Goal: Task Accomplishment & Management: Manage account settings

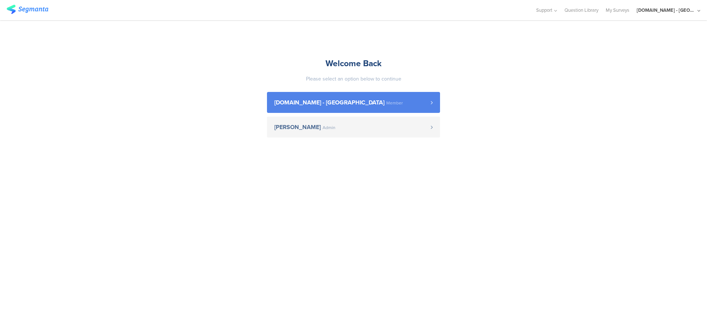
click at [397, 105] on span "Youtil.ro - Romania Member" at bounding box center [352, 103] width 156 height 6
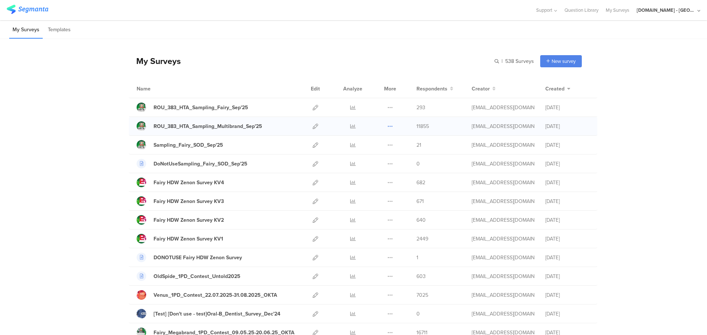
click at [387, 126] on icon at bounding box center [390, 127] width 6 height 6
click at [313, 126] on icon at bounding box center [316, 127] width 6 height 6
click at [387, 126] on icon at bounding box center [390, 127] width 6 height 6
click at [350, 126] on icon at bounding box center [353, 127] width 6 height 6
click at [313, 125] on icon at bounding box center [316, 127] width 6 height 6
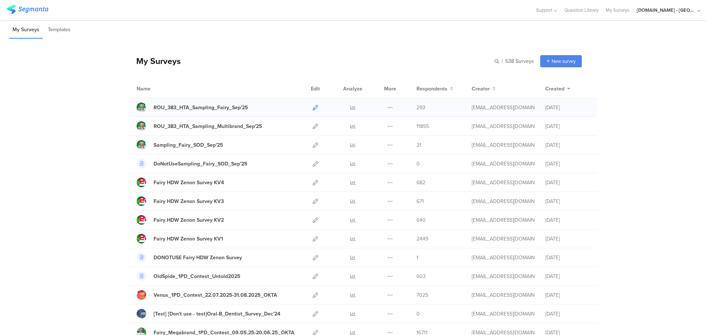
click at [313, 107] on icon at bounding box center [316, 108] width 6 height 6
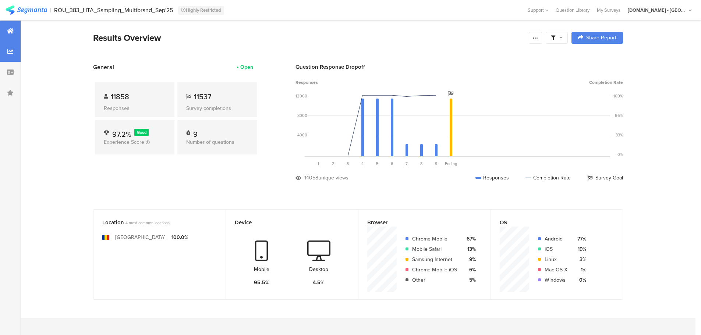
click at [8, 50] on icon at bounding box center [10, 52] width 6 height 6
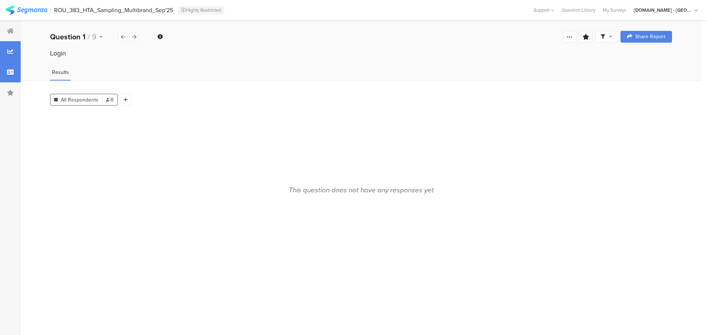
click at [10, 72] on icon at bounding box center [10, 72] width 7 height 6
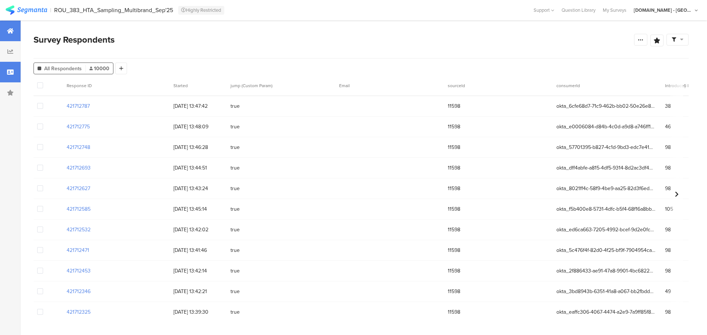
click at [11, 29] on icon at bounding box center [10, 31] width 7 height 6
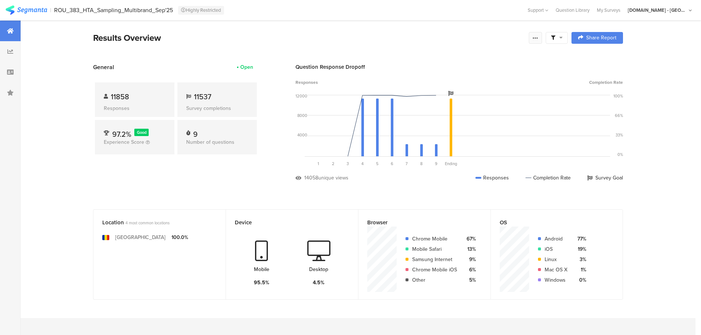
click at [537, 39] on icon at bounding box center [536, 38] width 6 height 6
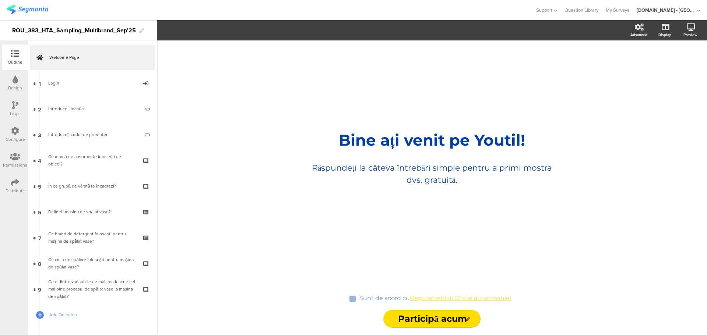
click at [14, 183] on icon at bounding box center [15, 183] width 8 height 8
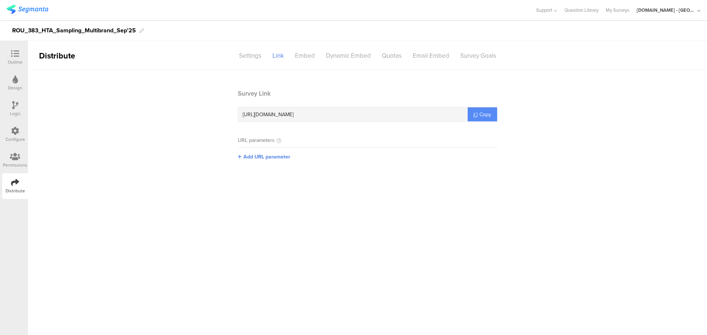
click at [488, 115] on span "Copy" at bounding box center [485, 115] width 12 height 8
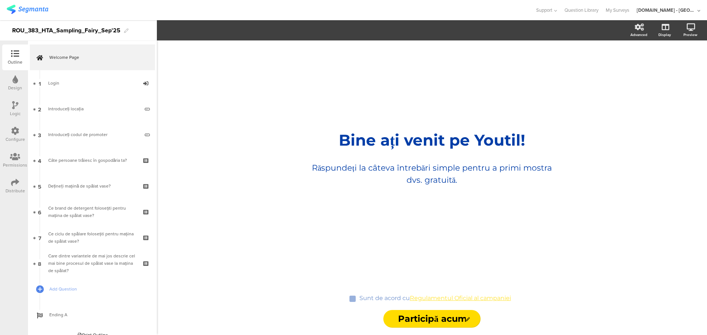
click at [16, 182] on icon at bounding box center [15, 183] width 8 height 8
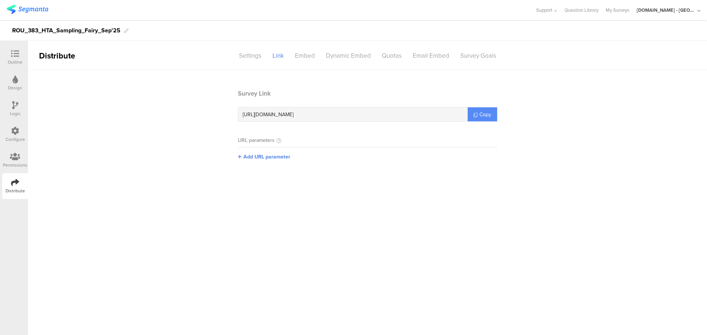
click at [486, 113] on span "Copy" at bounding box center [485, 115] width 12 height 8
